Goal: Information Seeking & Learning: Learn about a topic

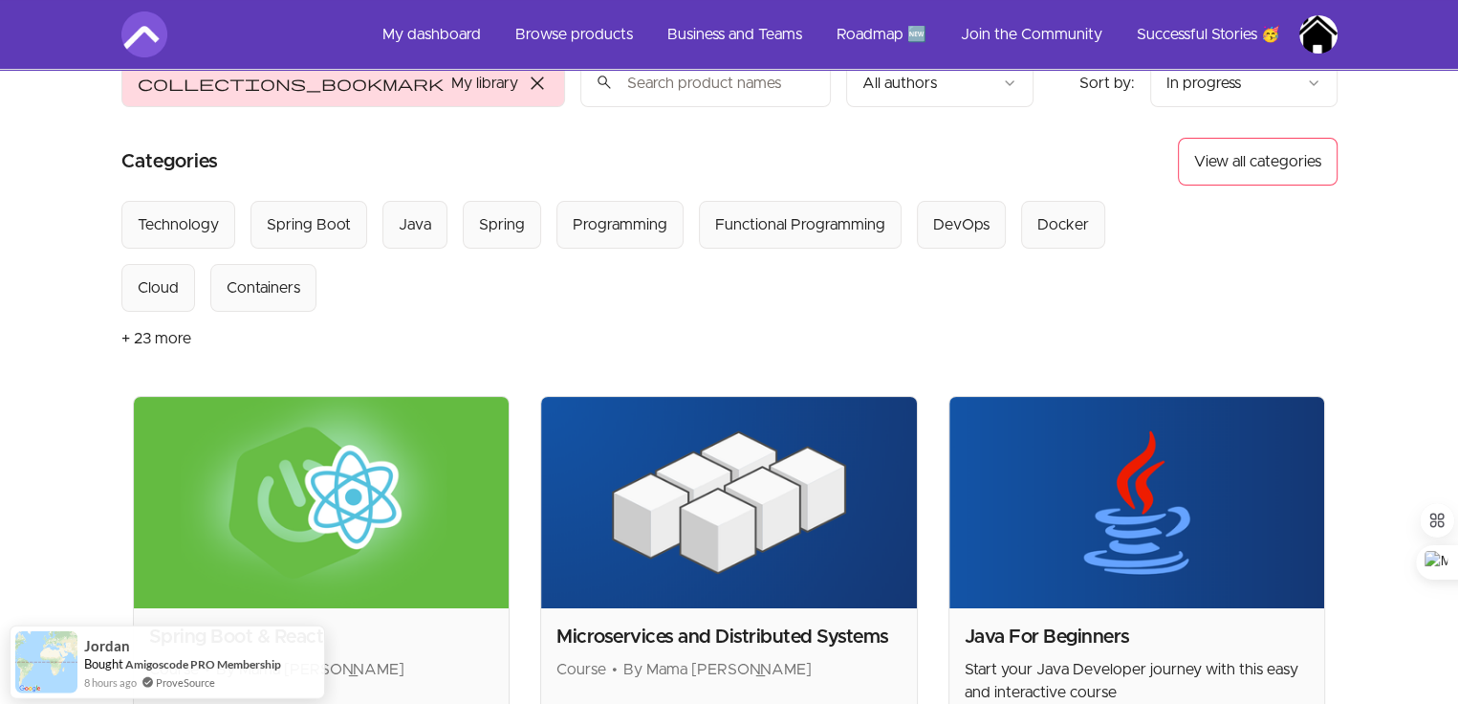
scroll to position [191, 0]
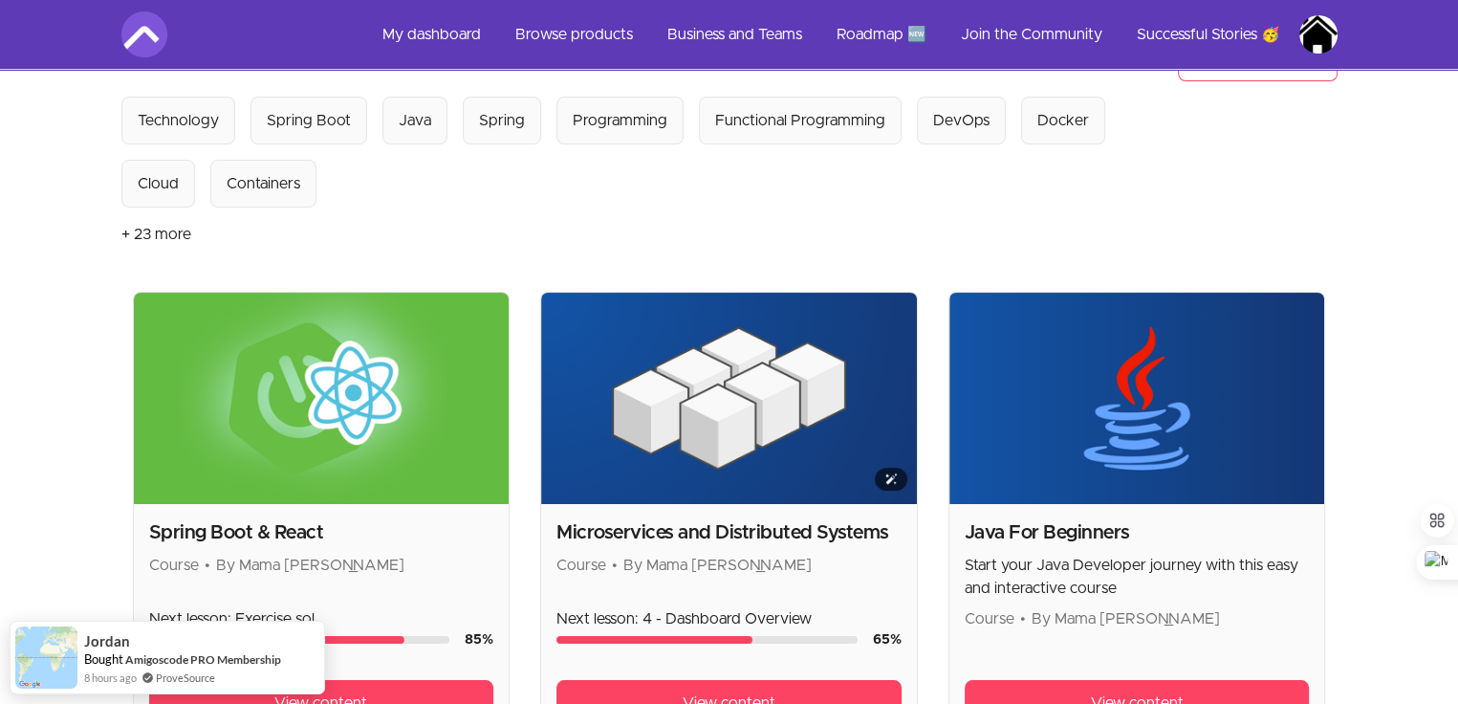
click at [757, 419] on img at bounding box center [729, 398] width 376 height 211
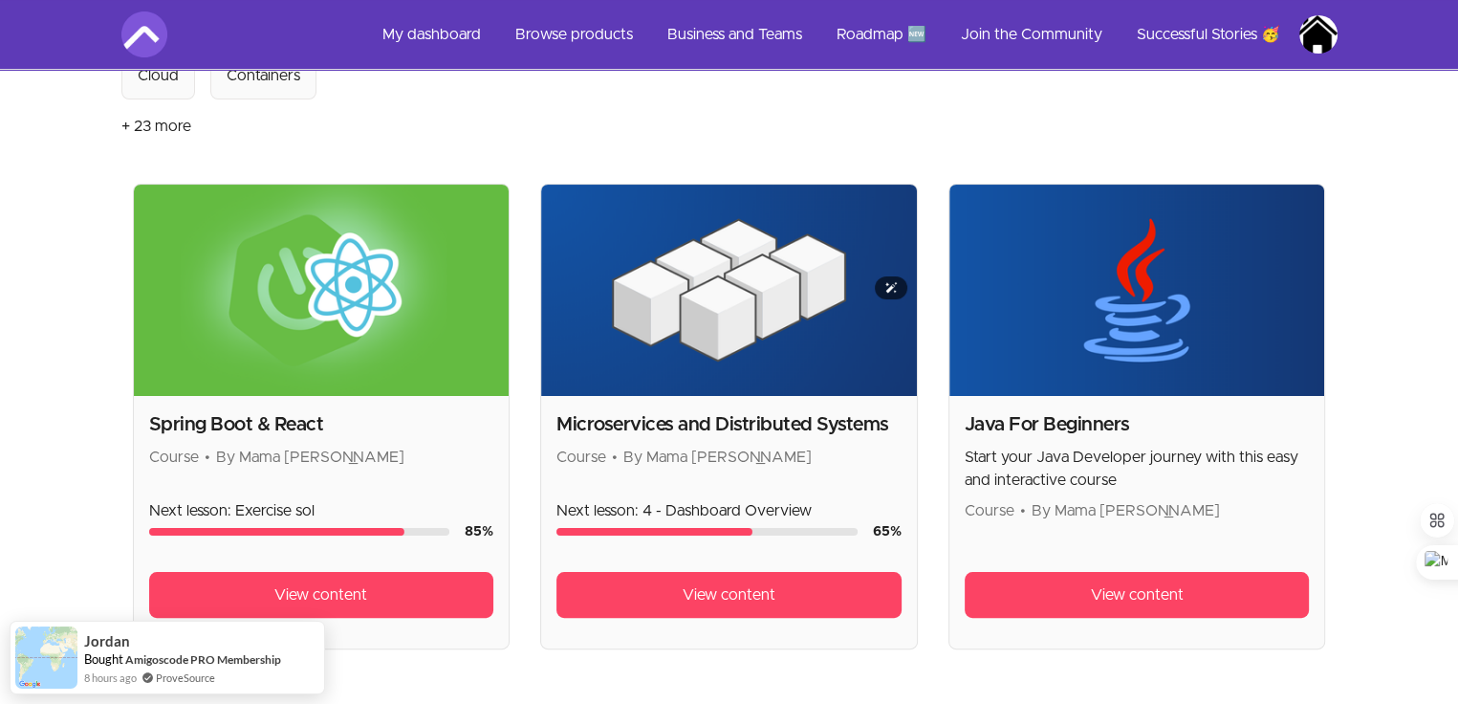
scroll to position [382, 0]
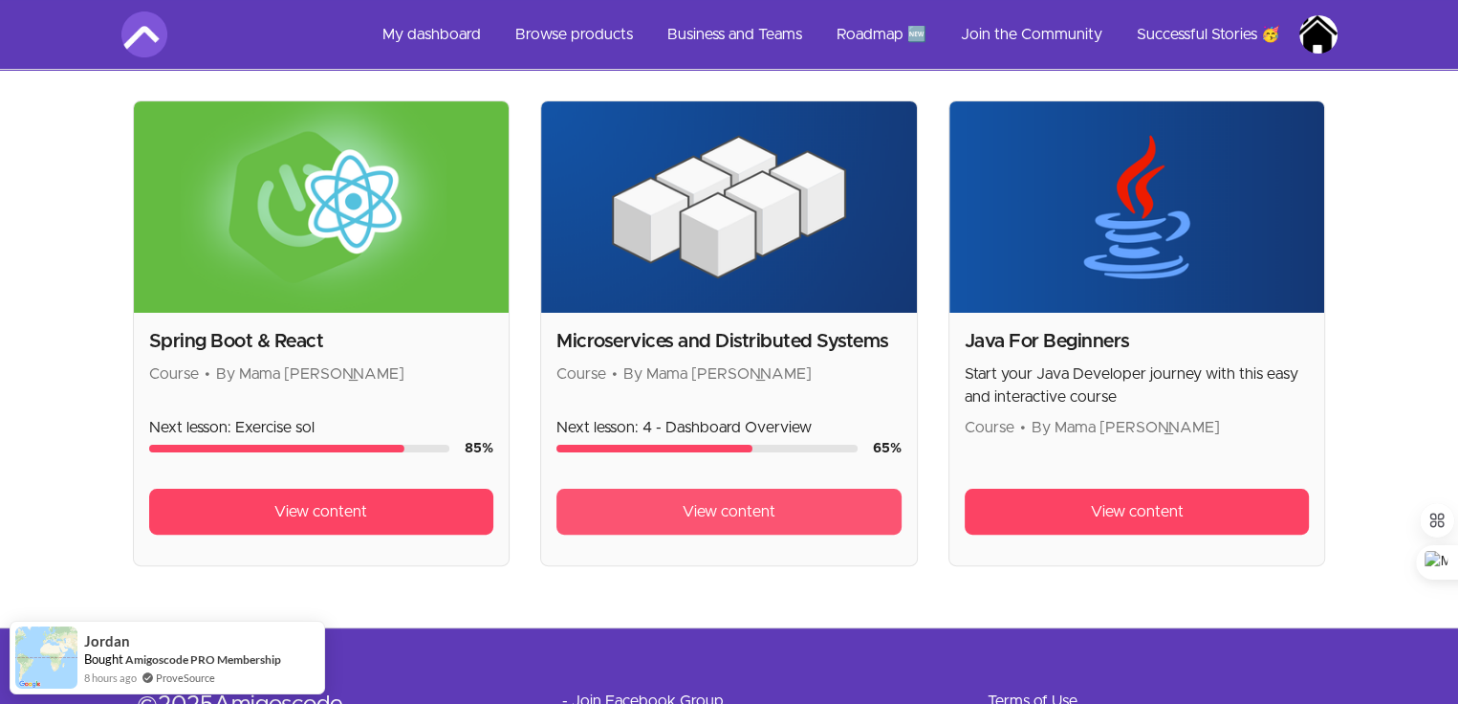
click at [701, 506] on span "View content" at bounding box center [729, 511] width 93 height 23
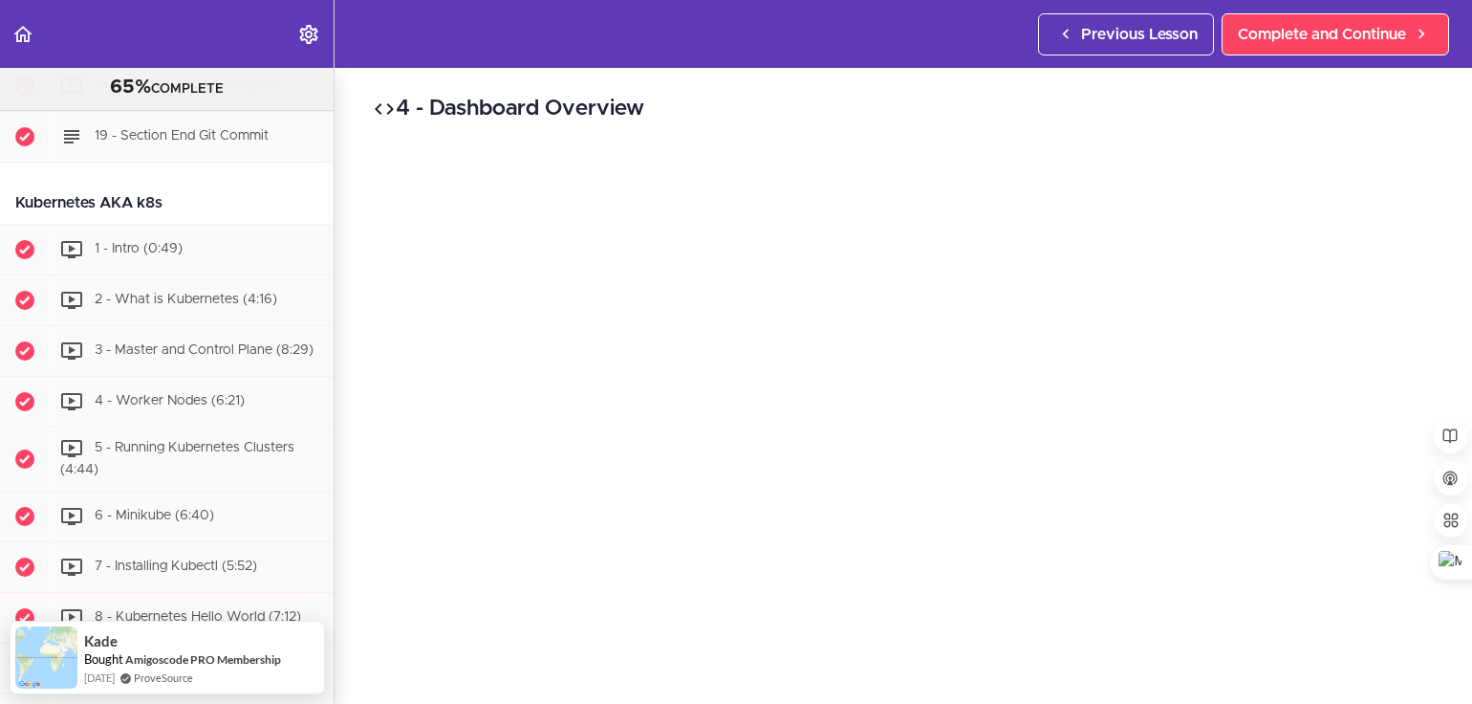
scroll to position [6016, 0]
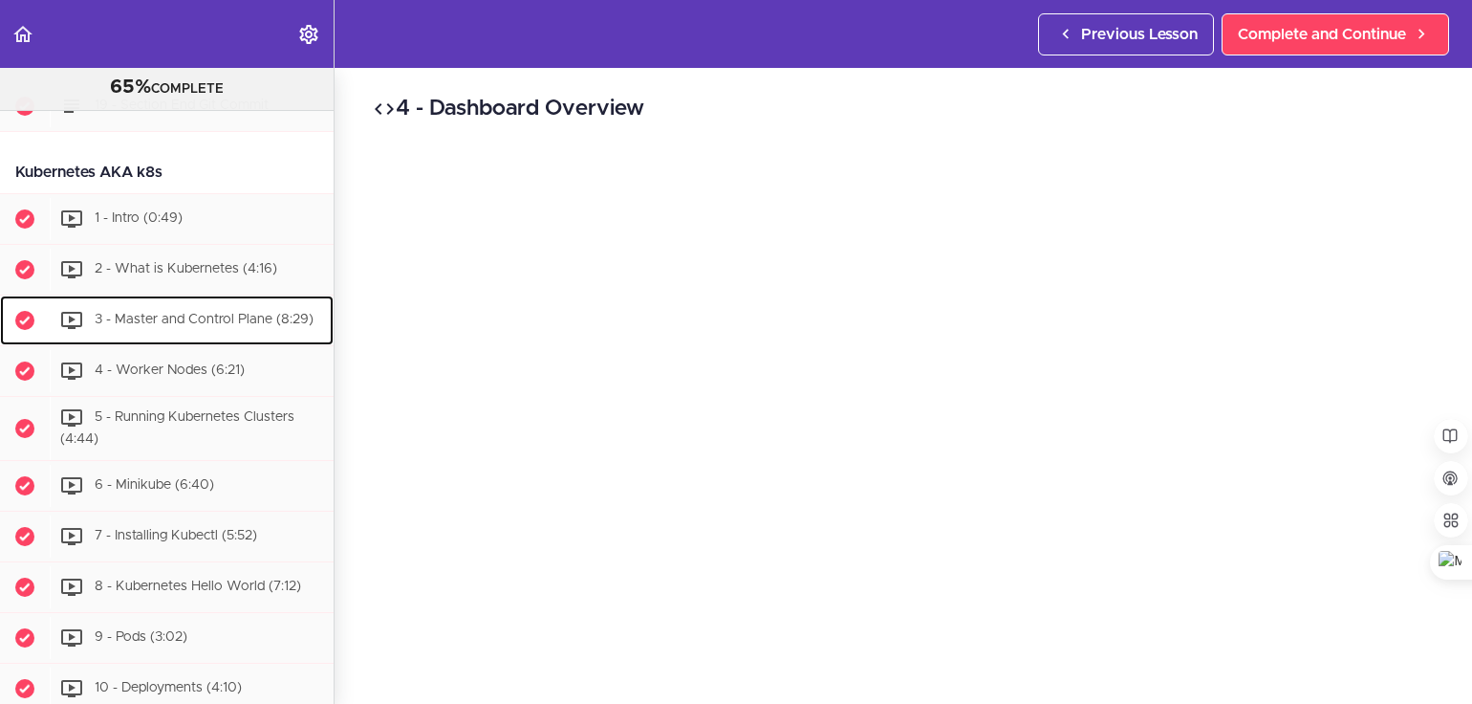
click at [195, 326] on span "3 - Master and Control Plane (8:29)" at bounding box center [204, 319] width 219 height 13
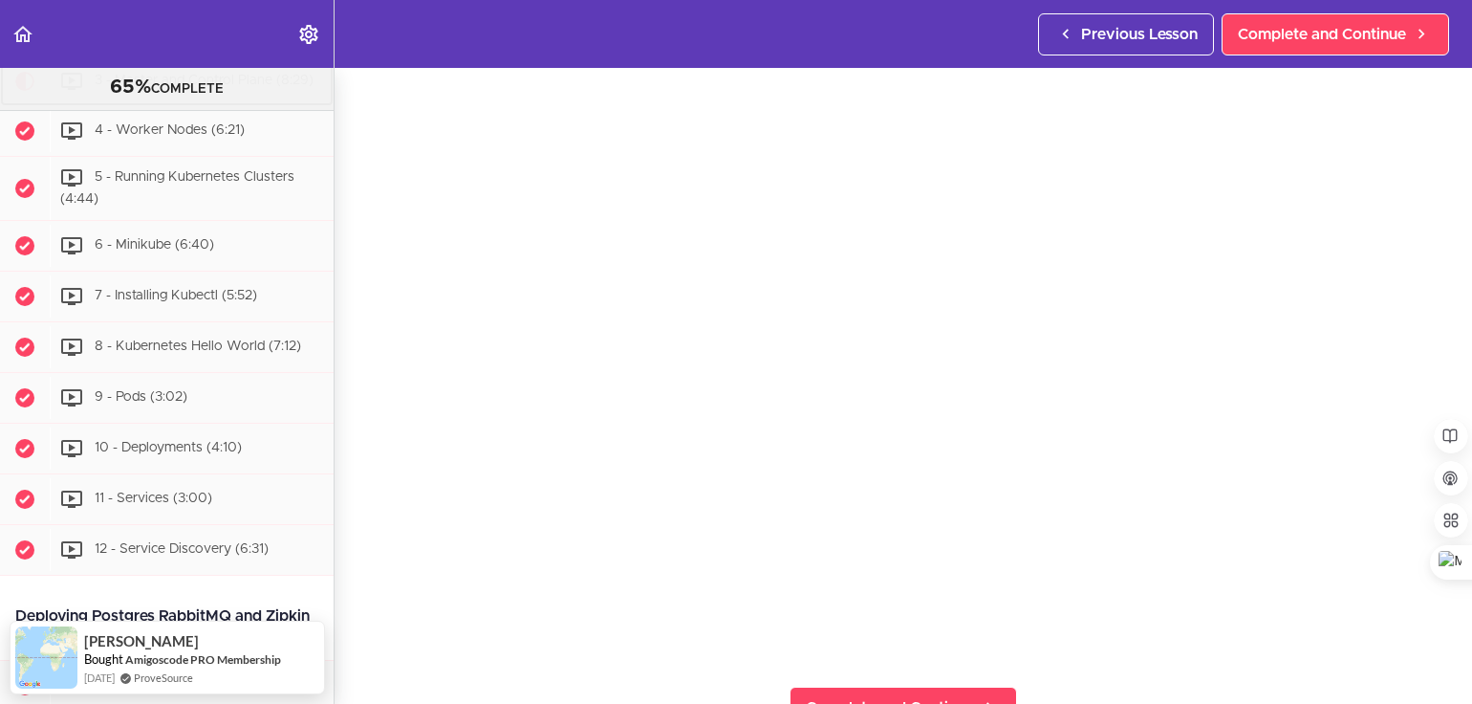
scroll to position [191, 0]
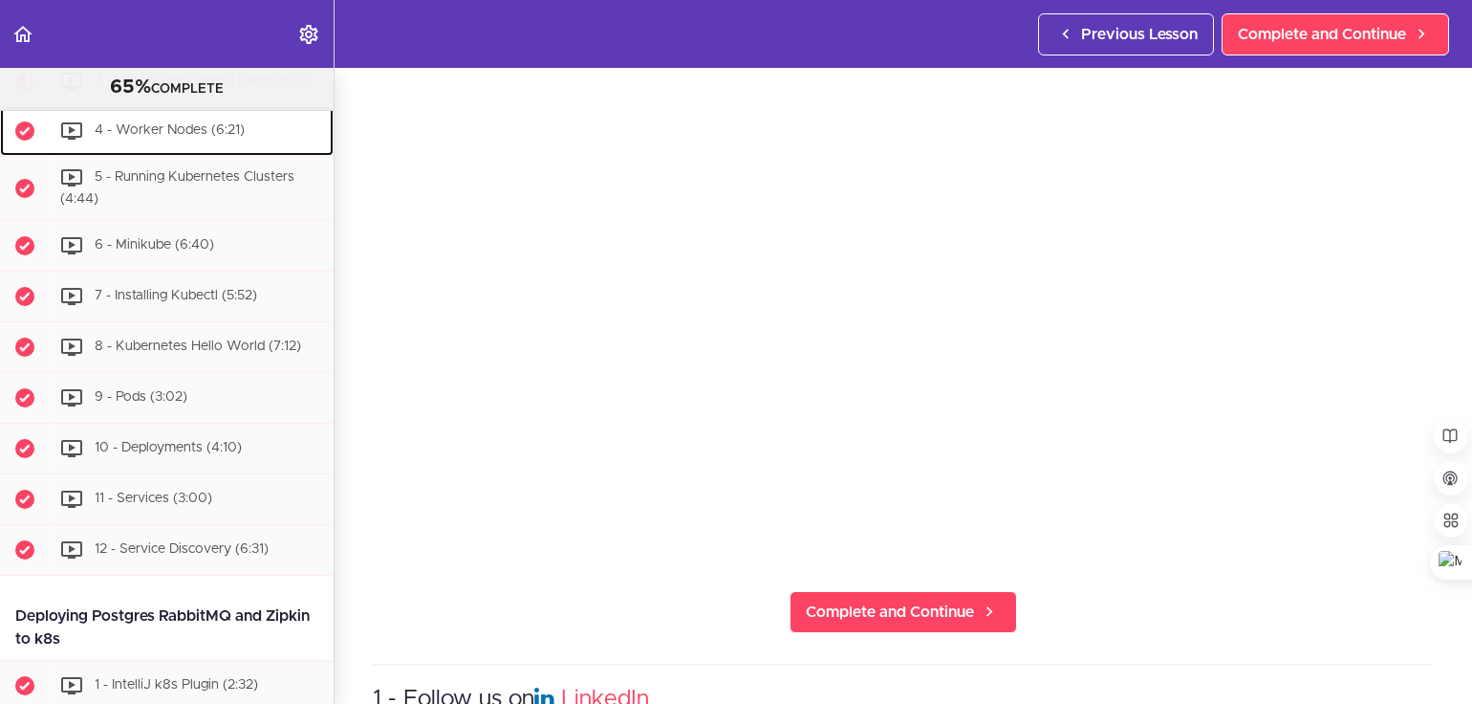
click at [187, 137] on span "4 - Worker Nodes (6:21)" at bounding box center [170, 129] width 150 height 13
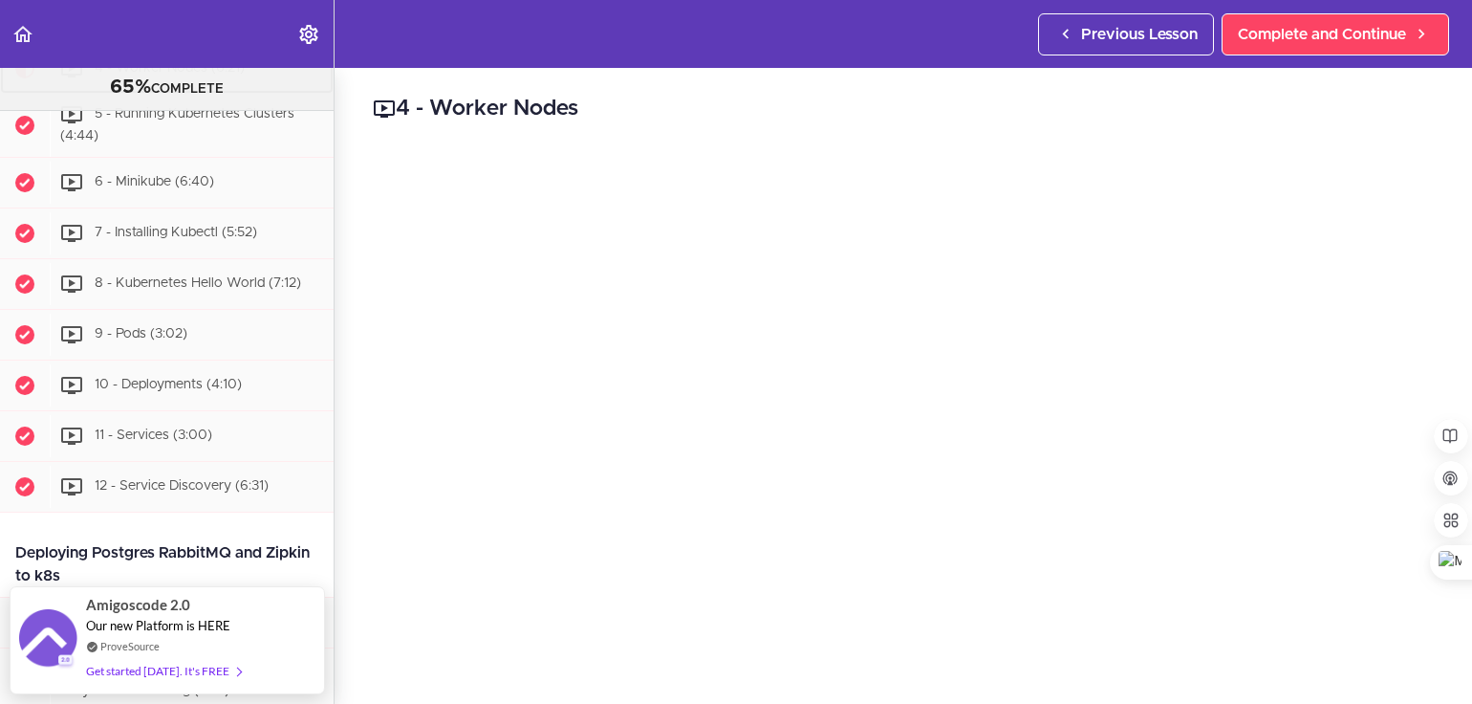
scroll to position [96, 0]
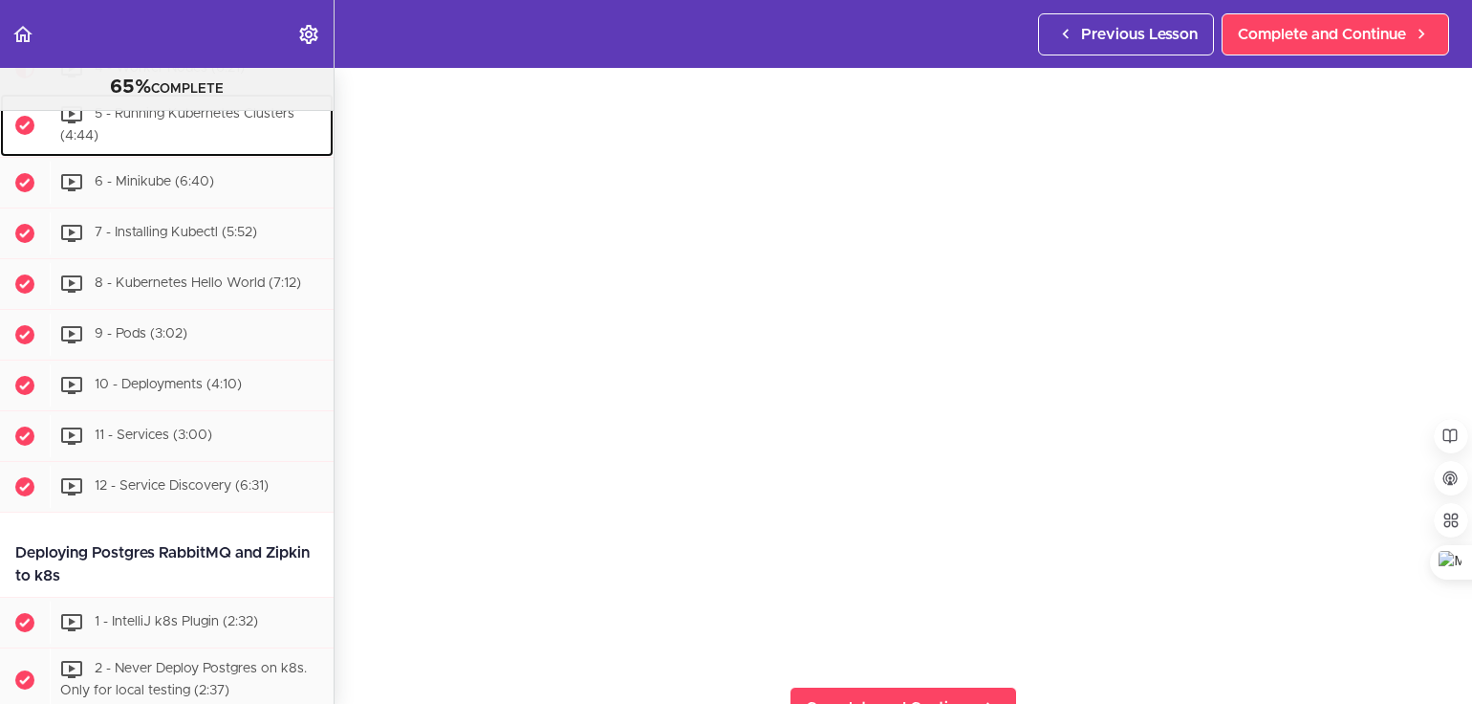
click at [215, 157] on div "5 - Running Kubernetes Clusters (4:44)" at bounding box center [192, 125] width 284 height 63
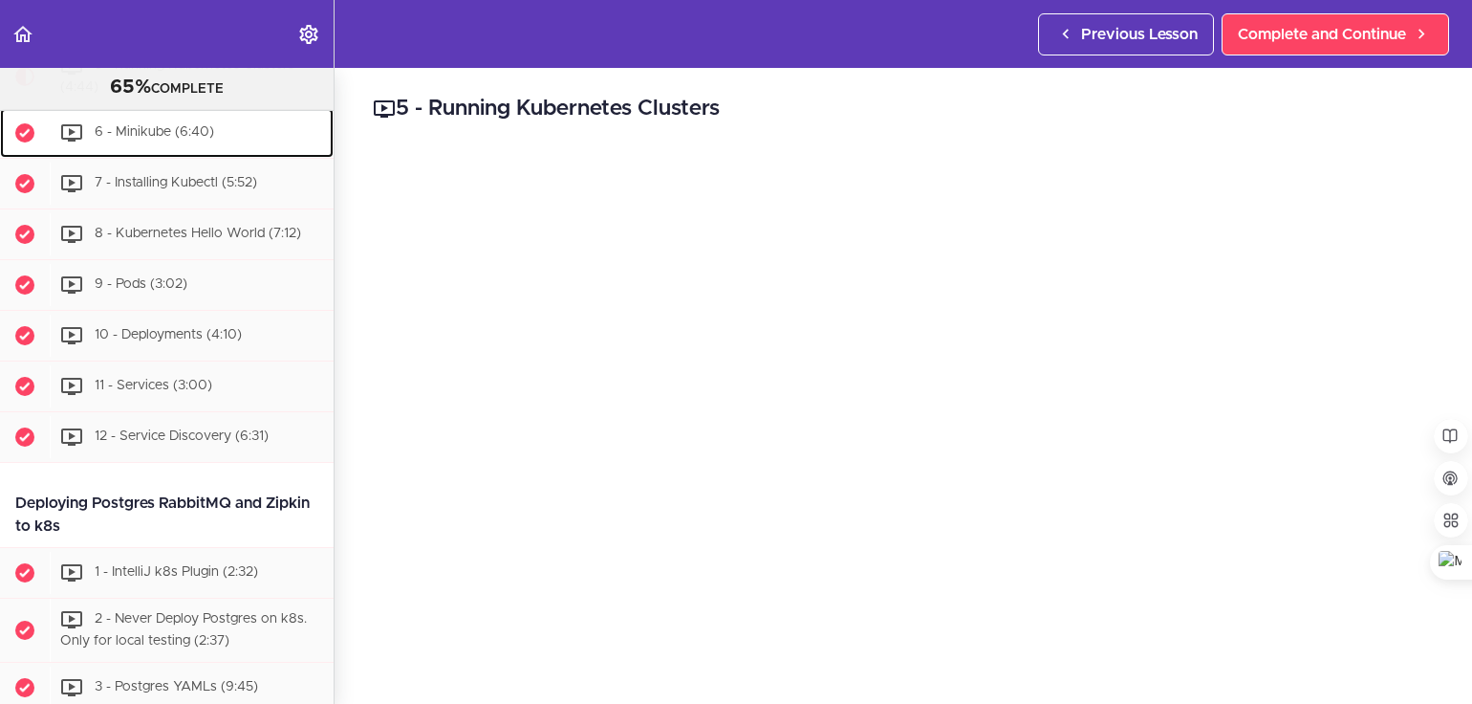
click at [191, 139] on span "6 - Minikube (6:40)" at bounding box center [155, 131] width 120 height 13
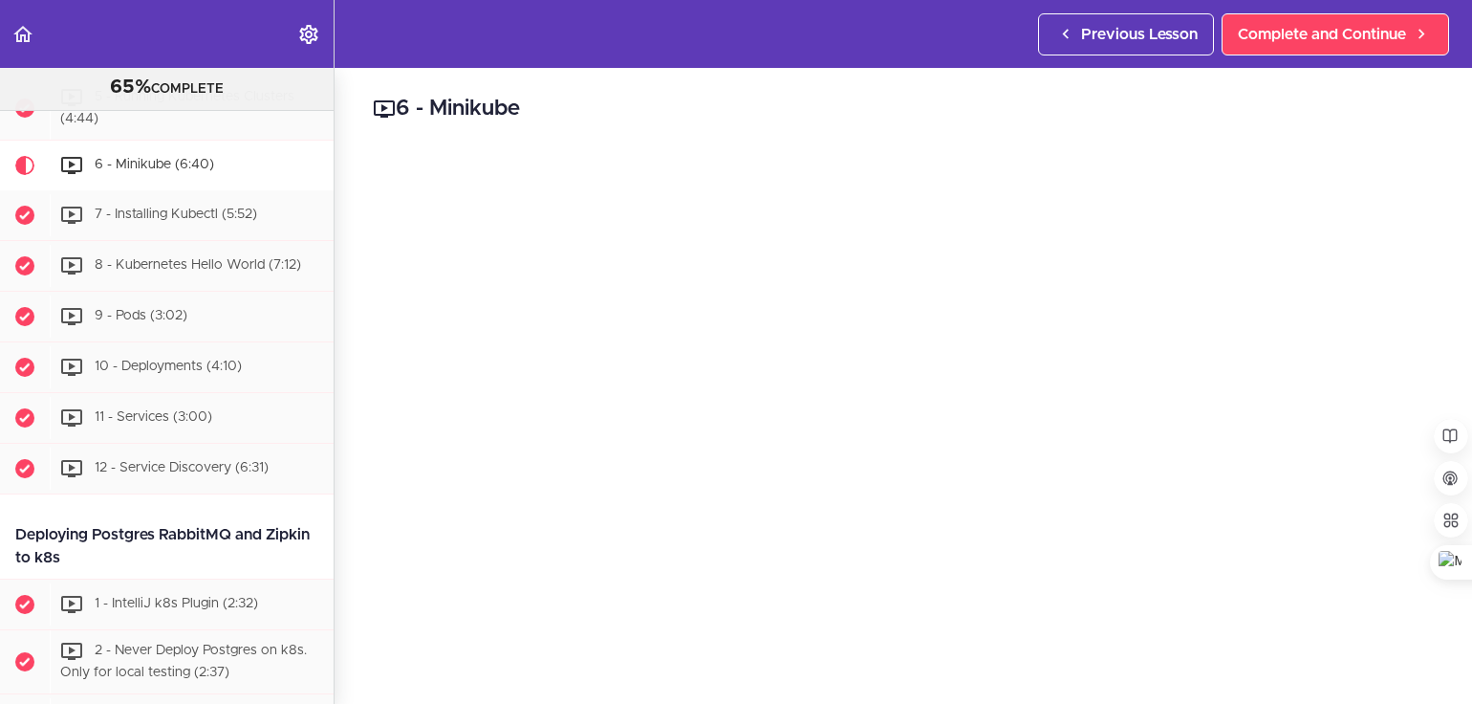
scroll to position [191, 0]
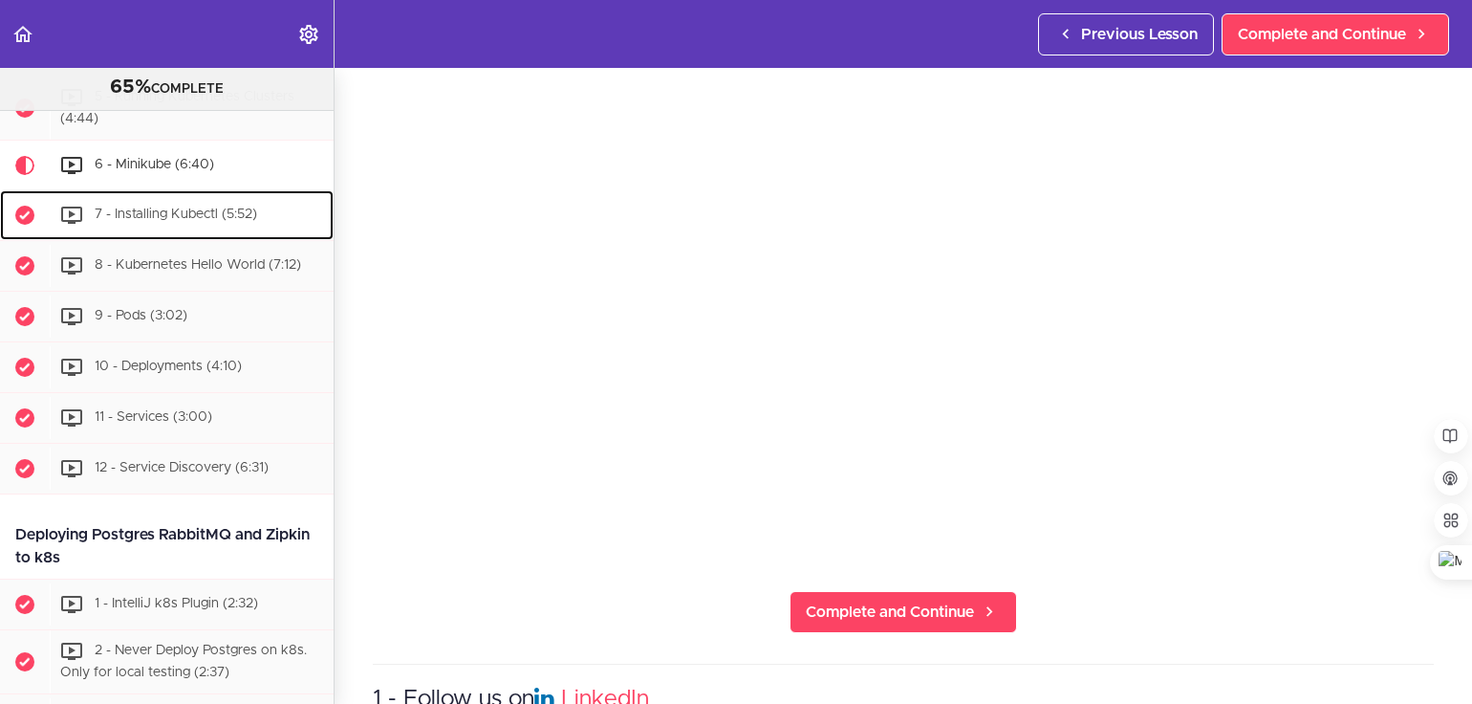
click at [236, 221] on span "7 - Installing Kubectl (5:52)" at bounding box center [176, 213] width 163 height 13
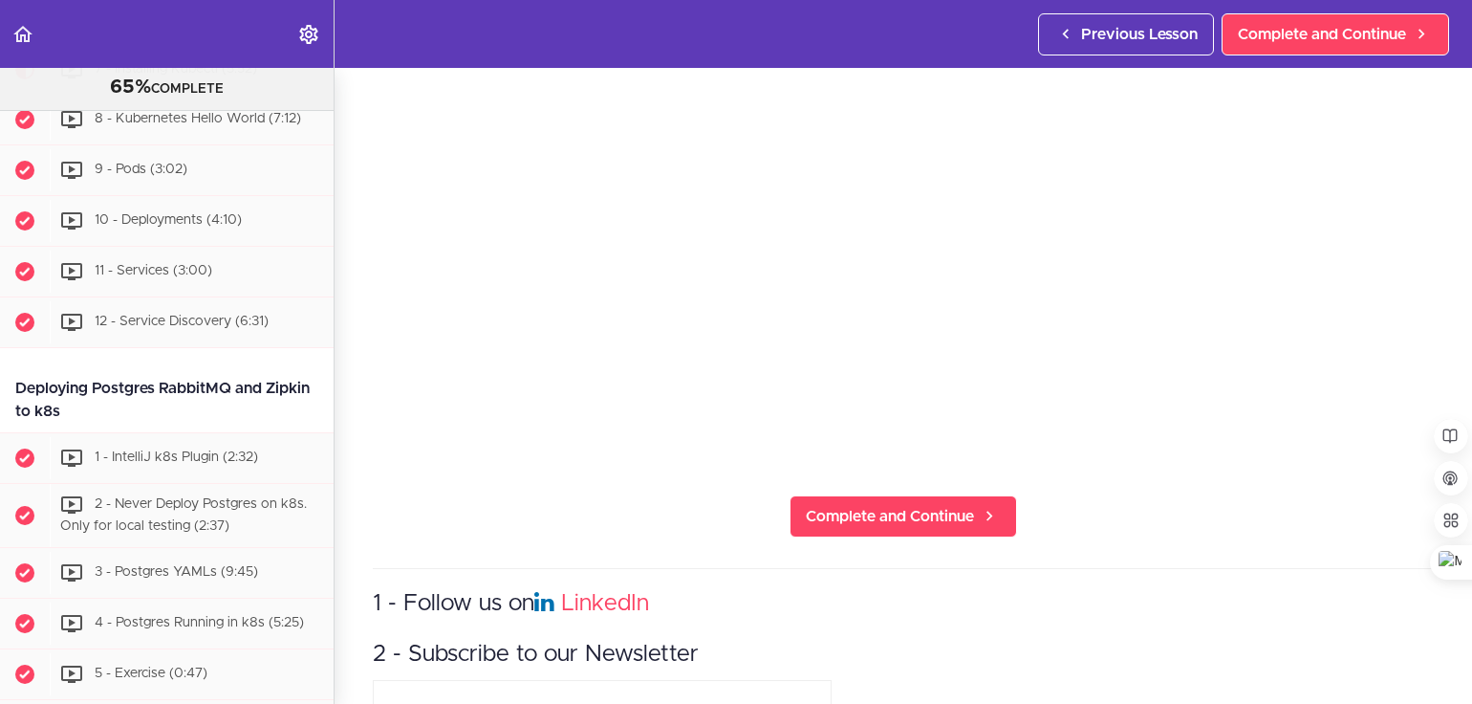
scroll to position [191, 0]
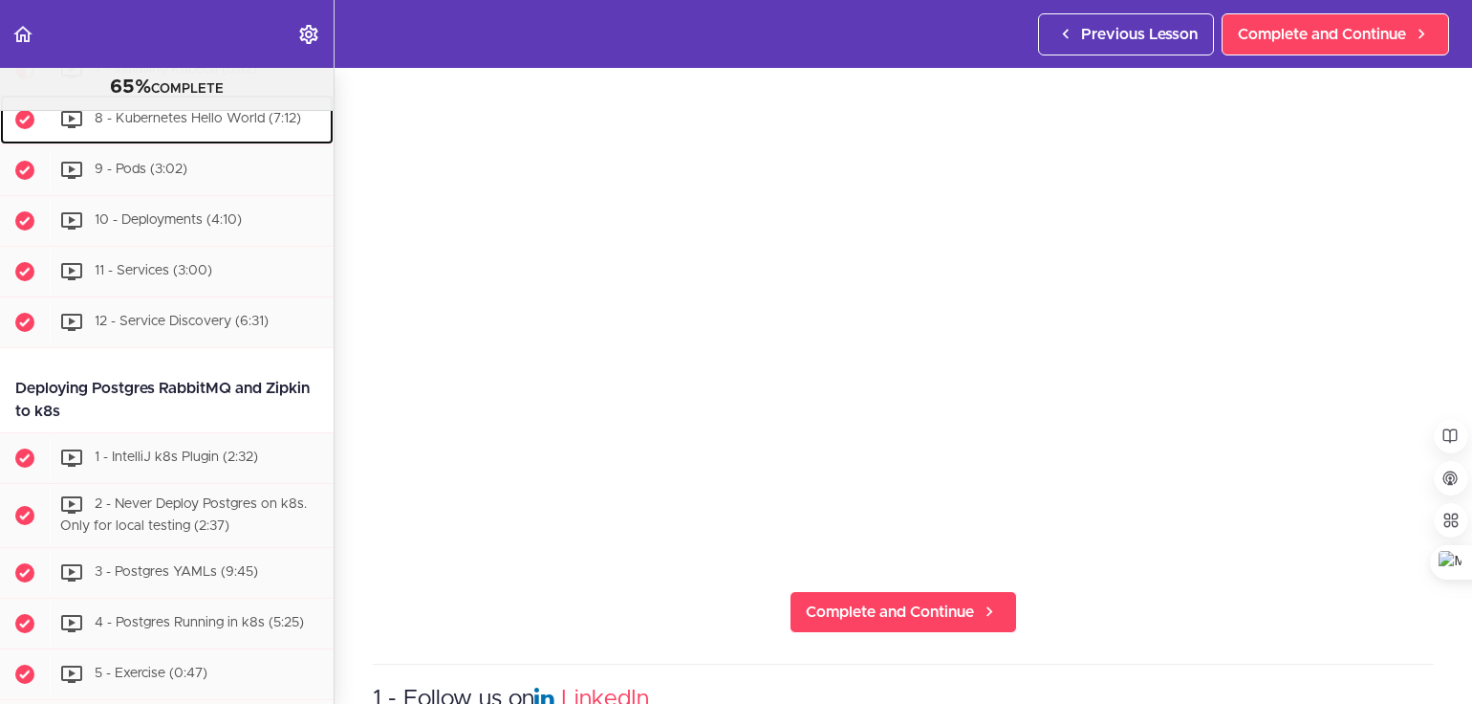
click at [254, 125] on span "8 - Kubernetes Hello World (7:12)" at bounding box center [198, 118] width 207 height 13
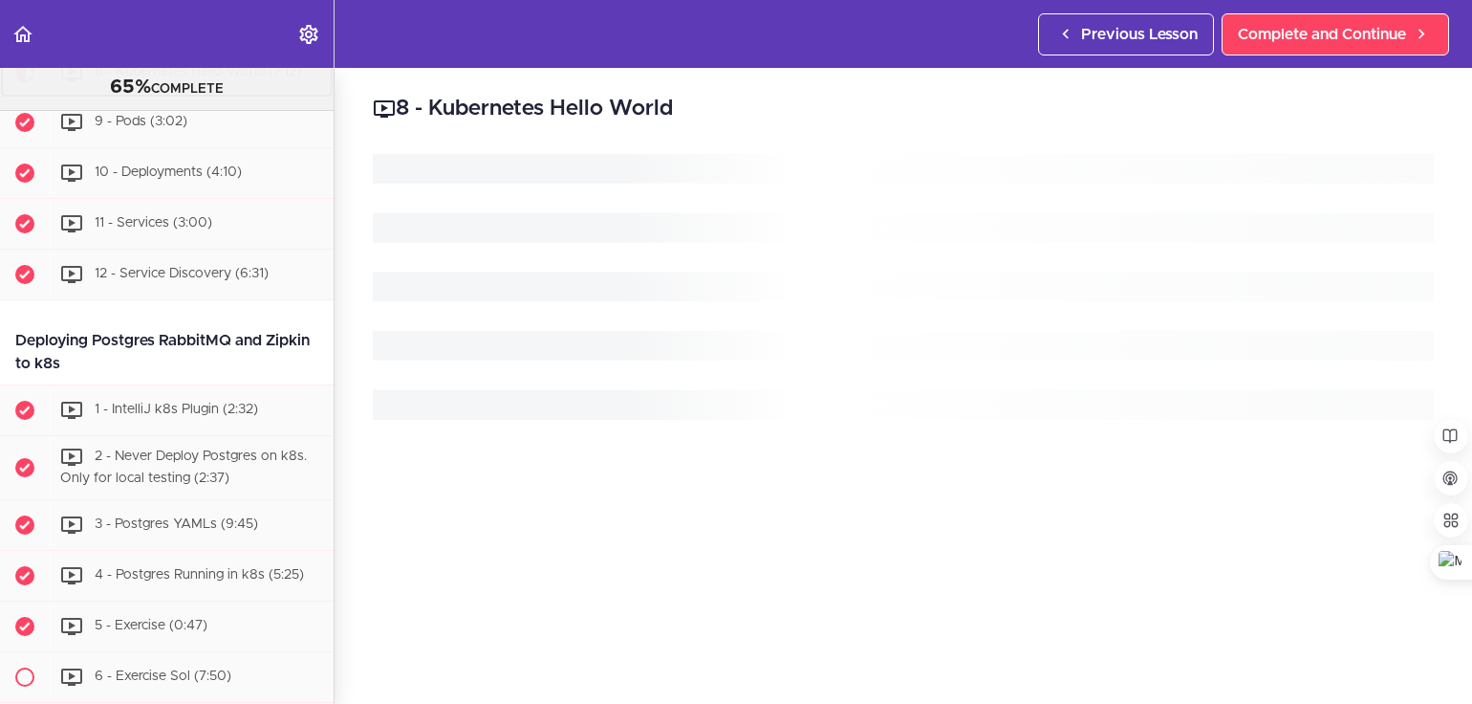
scroll to position [6532, 0]
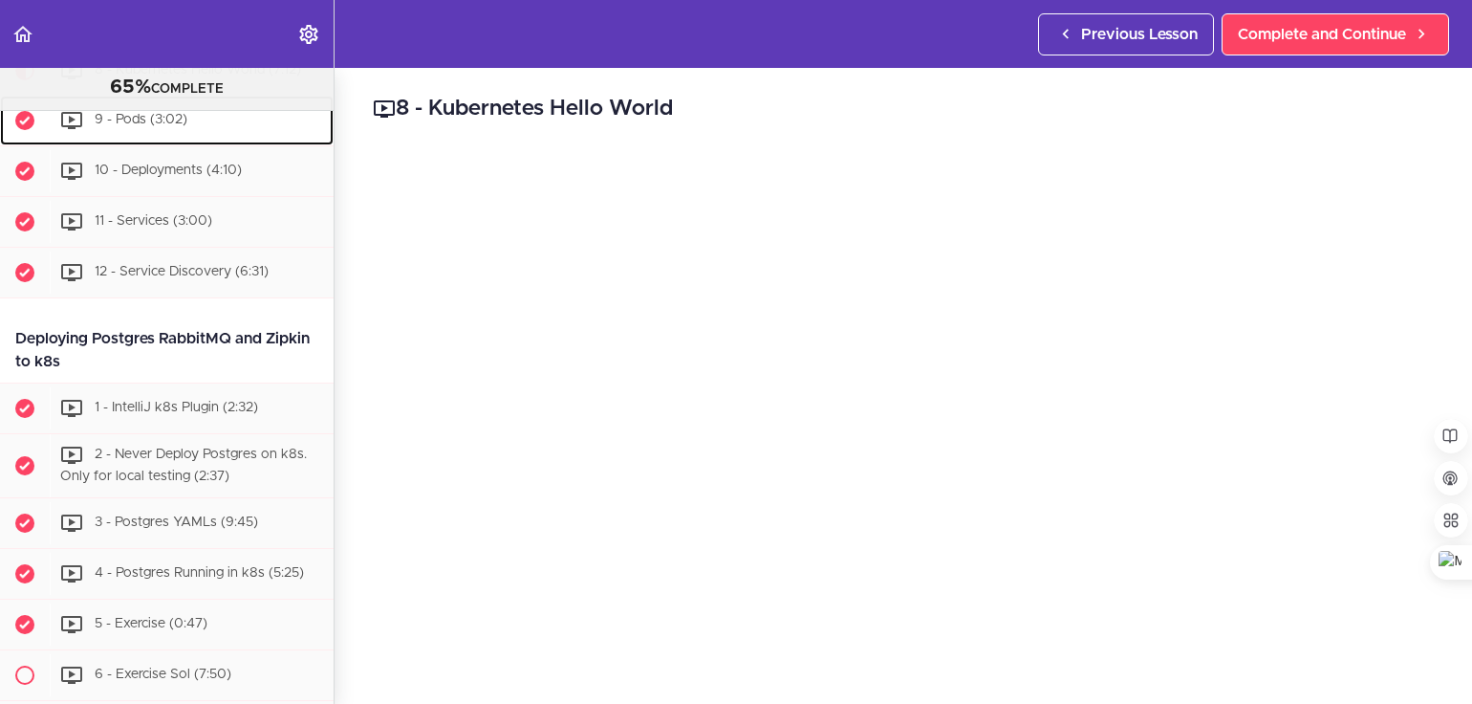
click at [145, 126] on span "9 - Pods (3:02)" at bounding box center [141, 119] width 93 height 13
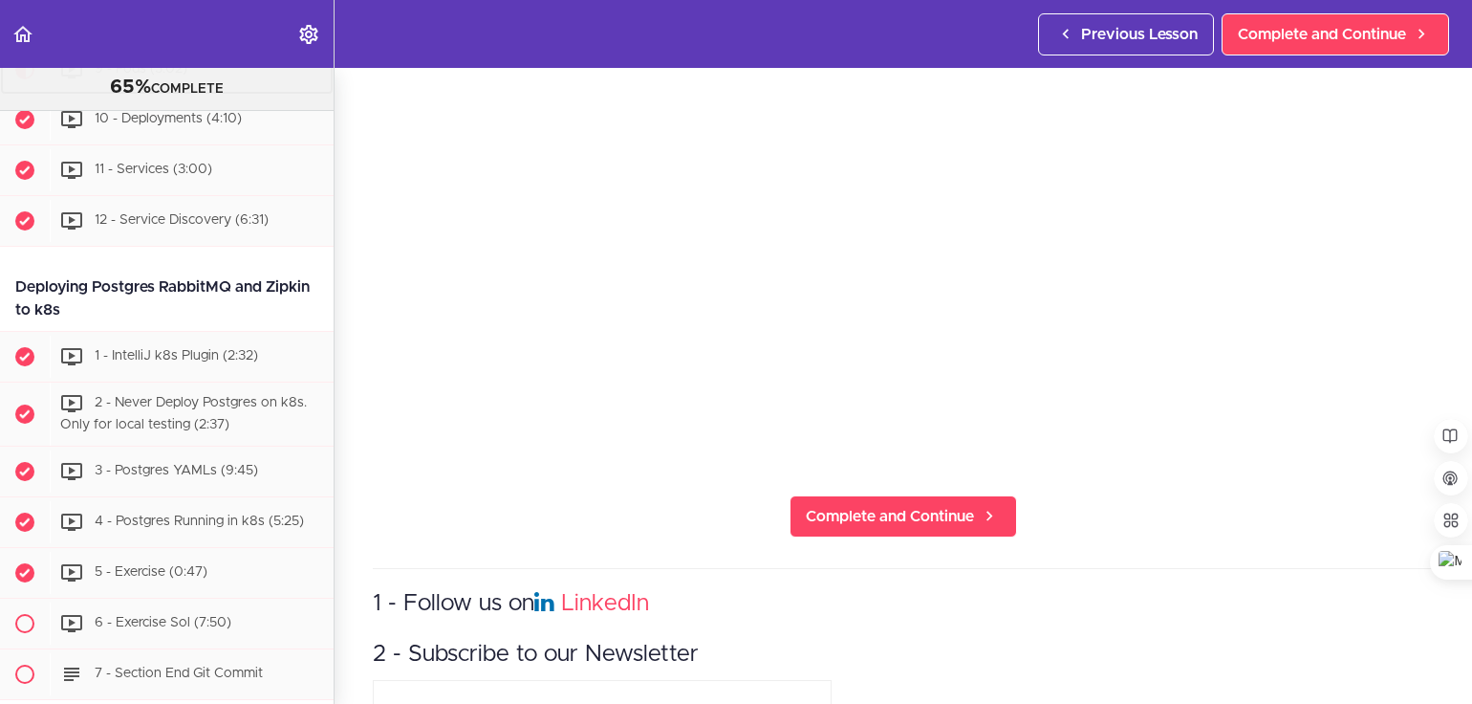
scroll to position [191, 0]
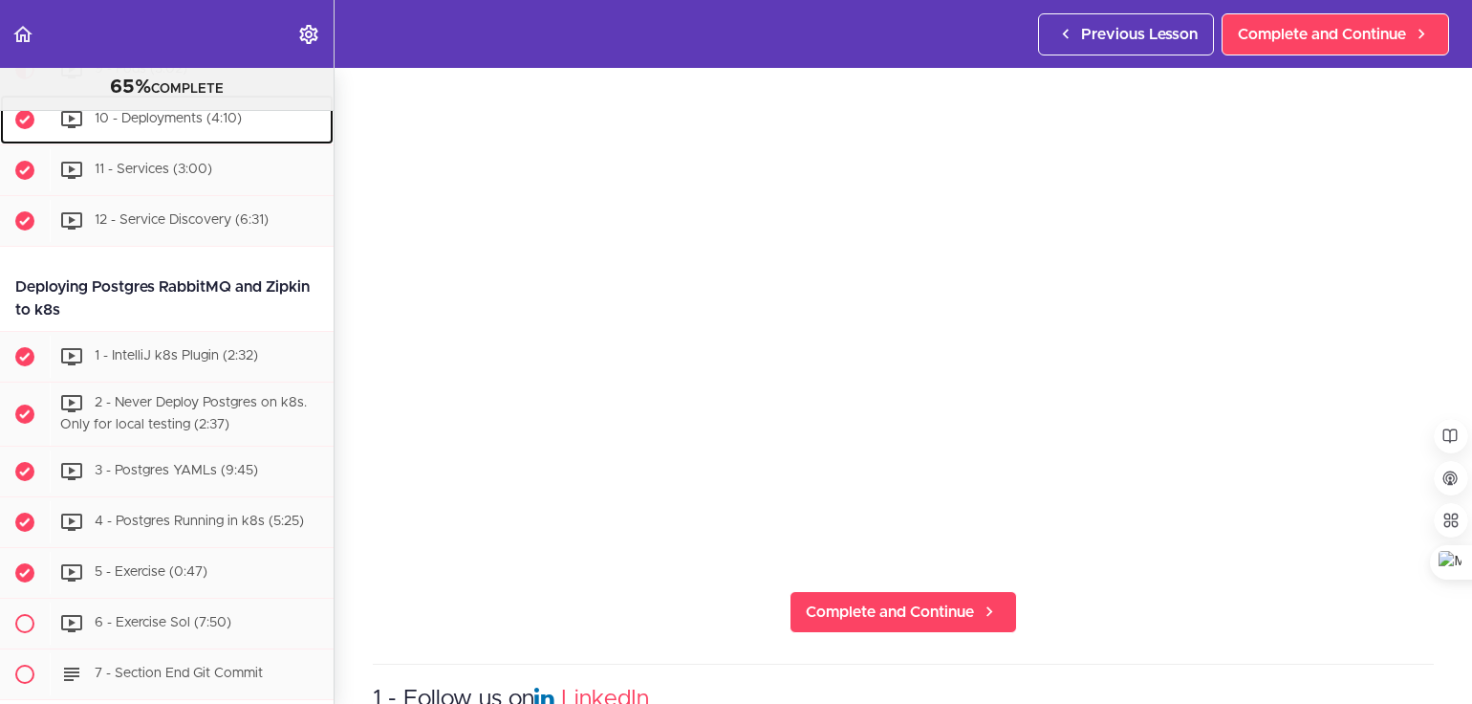
click at [157, 125] on span "10 - Deployments (4:10)" at bounding box center [168, 118] width 147 height 13
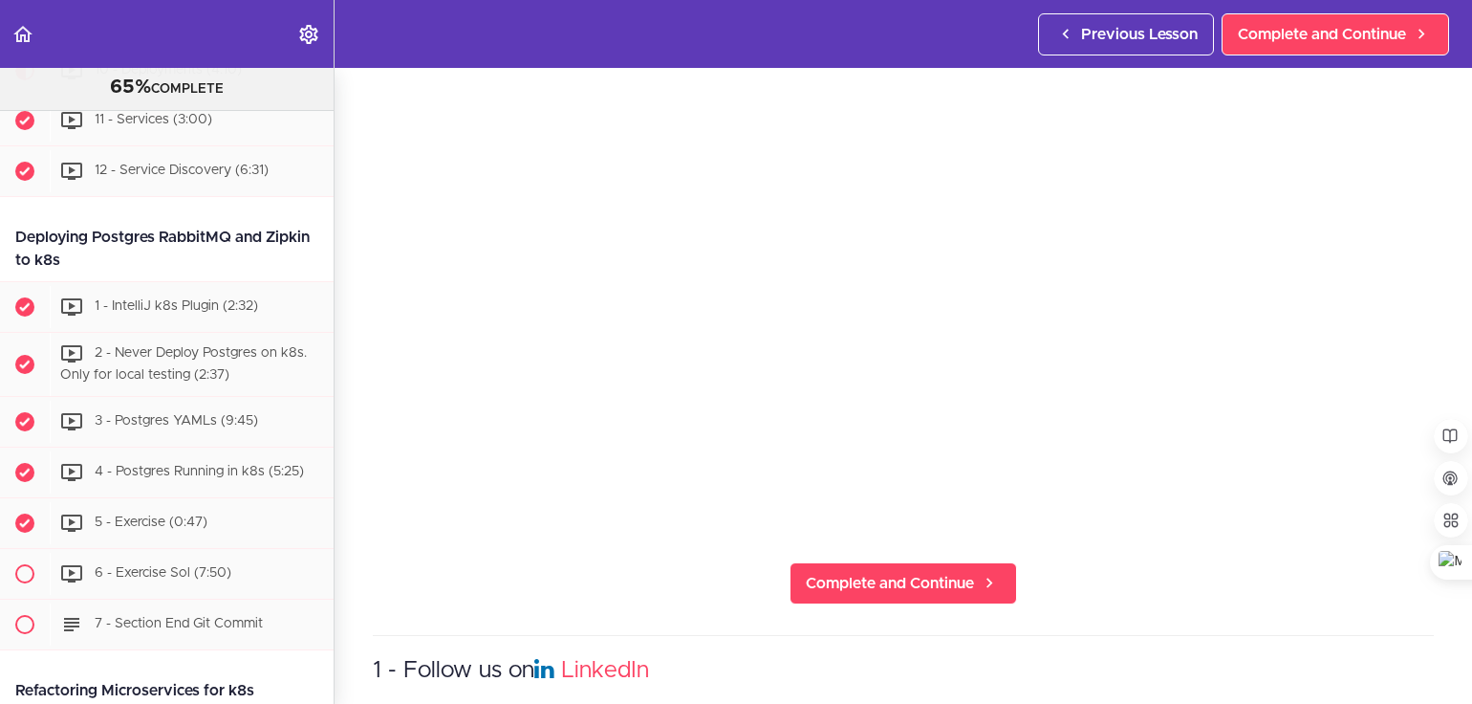
scroll to position [191, 0]
